Goal: Information Seeking & Learning: Learn about a topic

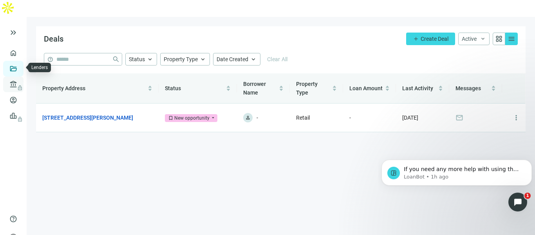
click at [23, 81] on link "Lenders lock" at bounding box center [30, 84] width 20 height 6
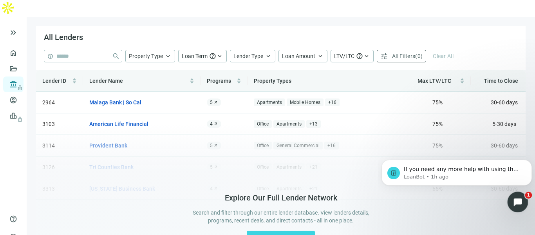
click at [509, 205] on div "Open Intercom Messenger" at bounding box center [517, 201] width 26 height 26
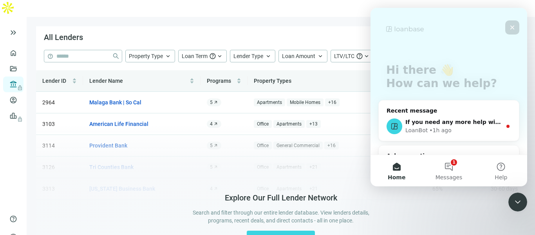
scroll to position [102, 0]
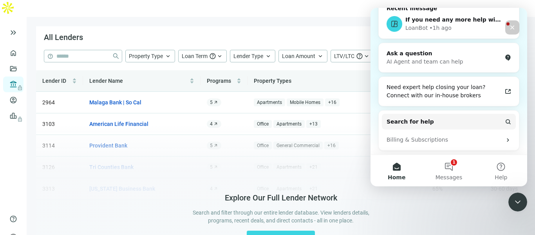
click at [138, 153] on div "Explore Our Full Lender Network Search and filter through our entire lender dat…" at bounding box center [280, 219] width 489 height 190
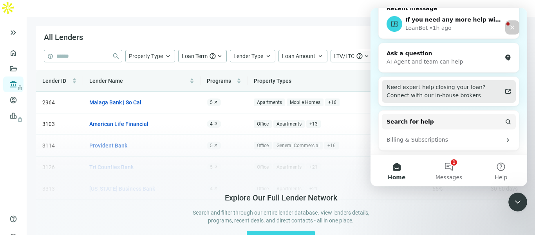
click at [434, 94] on div "Need expert help closing your loan? Connect with our in-house brokers" at bounding box center [443, 91] width 115 height 16
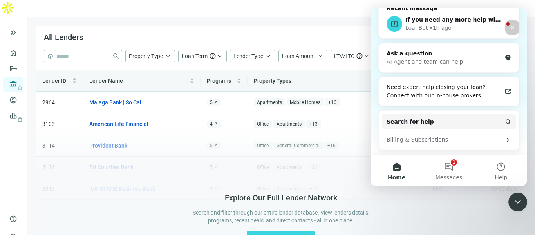
click at [85, 50] on form "help close Property Type keyboard_arrow_up Loan Term help keyboard_arrow_up Len…" at bounding box center [280, 60] width 489 height 20
click at [20, 50] on link "Overview" at bounding box center [31, 53] width 23 height 6
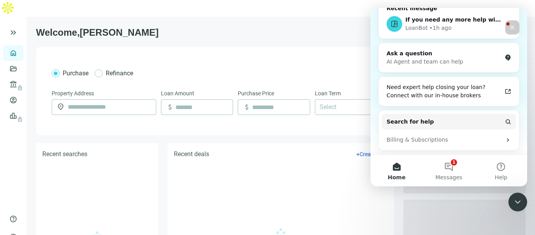
click at [162, 47] on div "Purchase Refinance Property Address location_on Loan Amount attach_money Purcha…" at bounding box center [280, 91] width 489 height 88
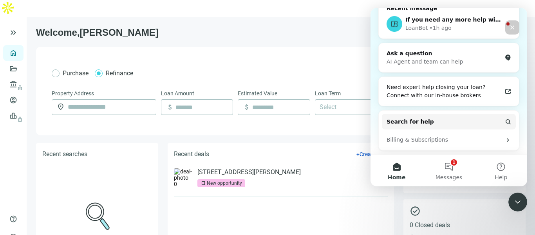
click at [57, 67] on div "Purchase Refinance" at bounding box center [281, 73] width 458 height 13
click at [20, 50] on link "Overview" at bounding box center [31, 53] width 23 height 6
click at [20, 65] on link "Deals" at bounding box center [27, 68] width 14 height 6
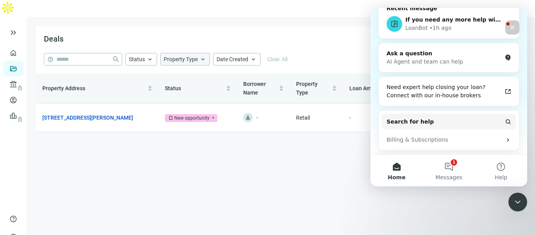
click at [183, 56] on span "Property Type" at bounding box center [181, 59] width 34 height 6
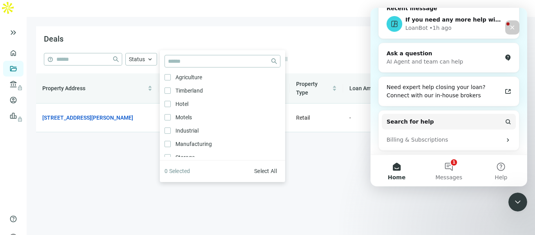
click at [166, 26] on div "Deals add Create Deal Active keyboard_arrow_down grid_view menu" at bounding box center [280, 39] width 489 height 27
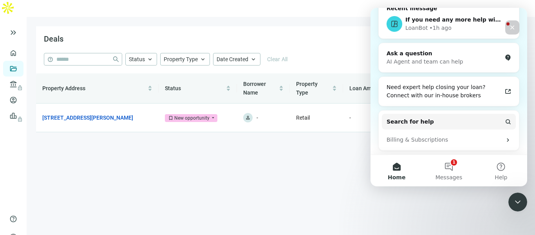
click at [516, 27] on div "Close" at bounding box center [512, 27] width 14 height 14
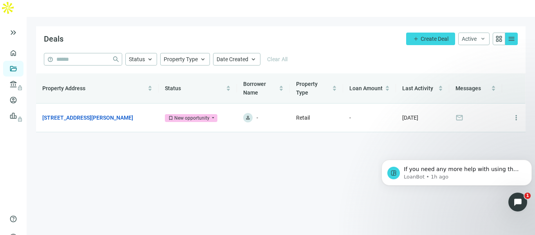
click at [309, 26] on div "Deals add Create Deal Active keyboard_arrow_down grid_view menu" at bounding box center [280, 39] width 489 height 27
